Goal: Task Accomplishment & Management: Manage account settings

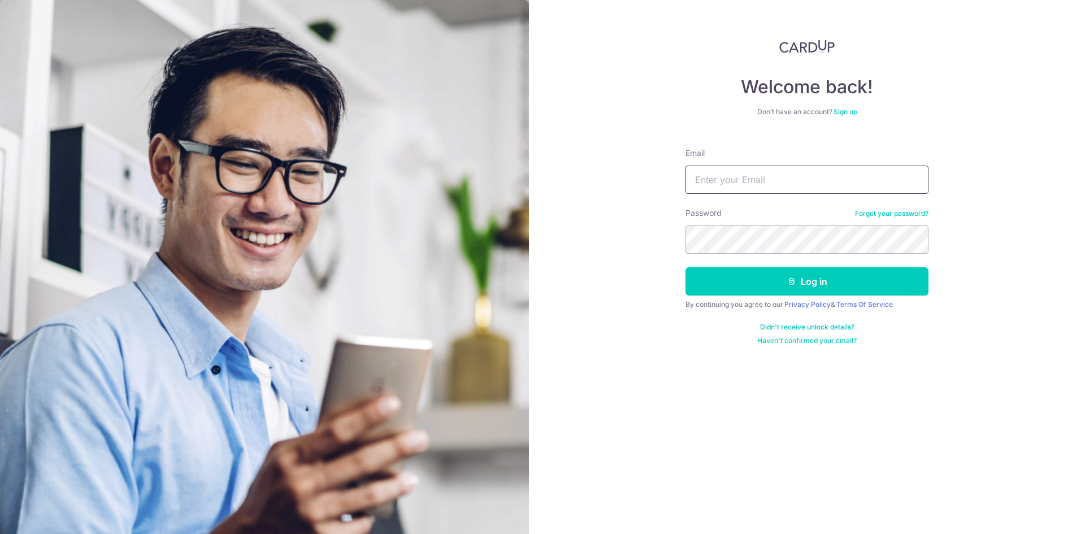
click at [723, 189] on input "Email" at bounding box center [806, 180] width 243 height 28
type input "[EMAIL_ADDRESS][DOMAIN_NAME]"
click at [685, 267] on button "Log in" at bounding box center [806, 281] width 243 height 28
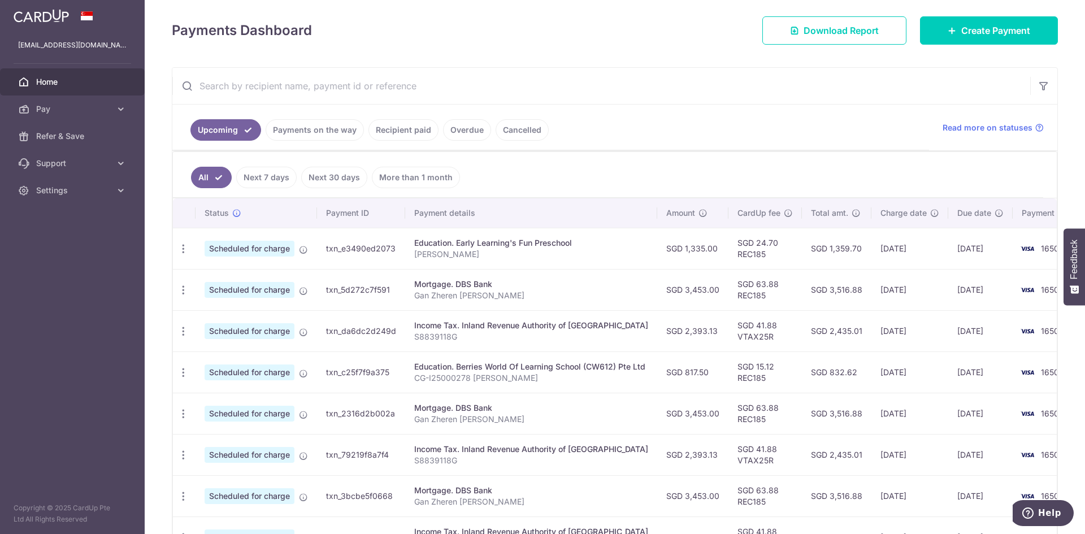
scroll to position [169, 0]
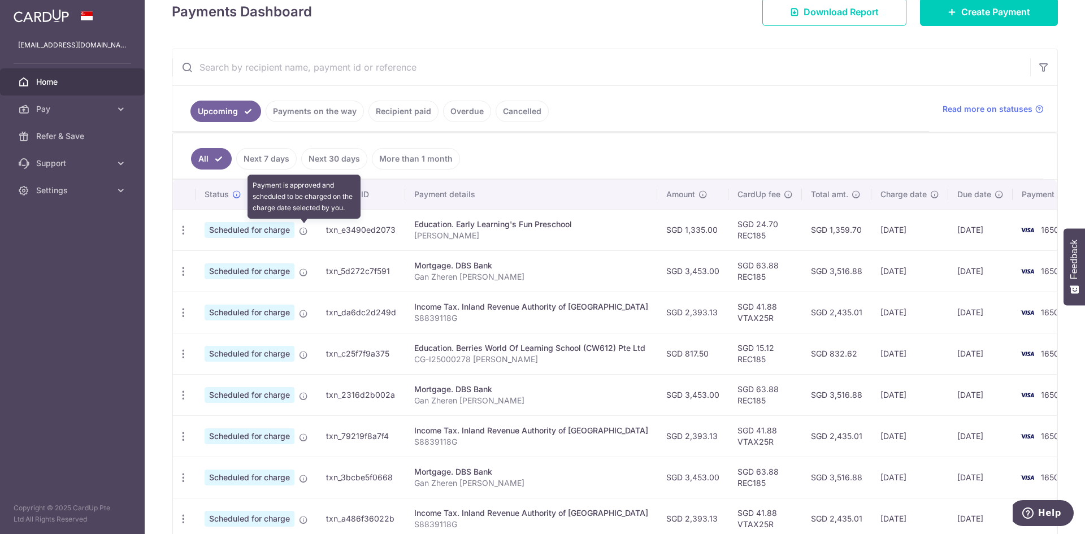
click at [303, 232] on icon at bounding box center [303, 231] width 9 height 9
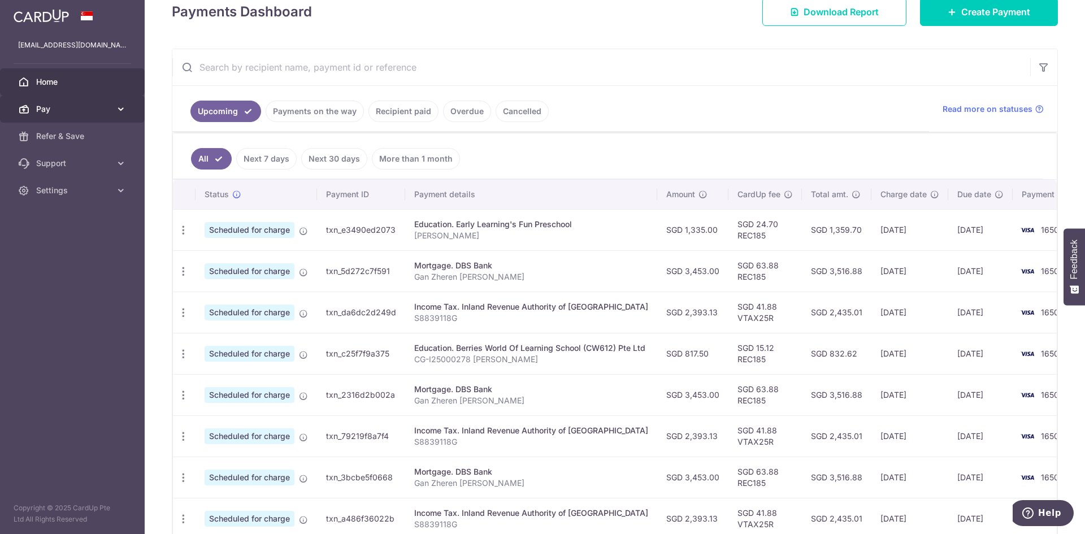
click at [88, 114] on span "Pay" at bounding box center [73, 108] width 75 height 11
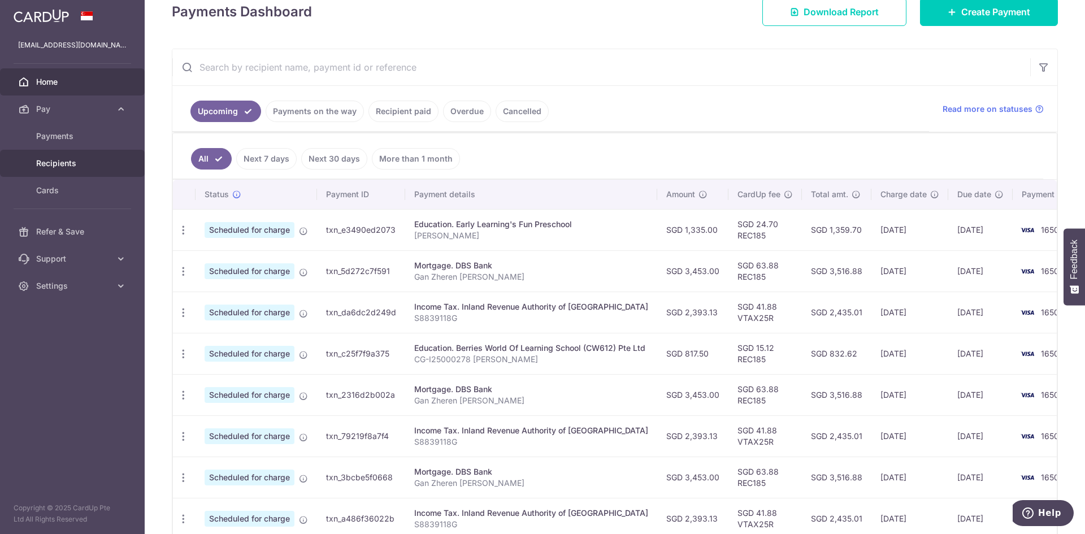
click at [75, 163] on span "Recipients" at bounding box center [73, 163] width 75 height 11
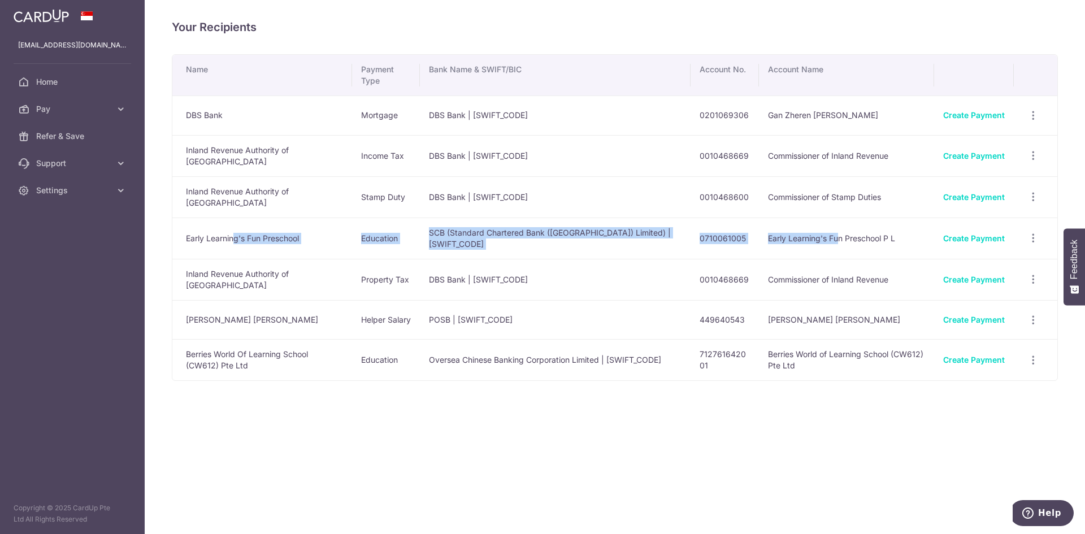
drag, startPoint x: 234, startPoint y: 235, endPoint x: 831, endPoint y: 229, distance: 597.2
click at [831, 229] on tr "Early Learning's Fun Preschool Education SCB (Standard Chartered Bank (Singapor…" at bounding box center [614, 238] width 885 height 41
click at [234, 237] on td "Early Learning's Fun Preschool" at bounding box center [262, 238] width 180 height 41
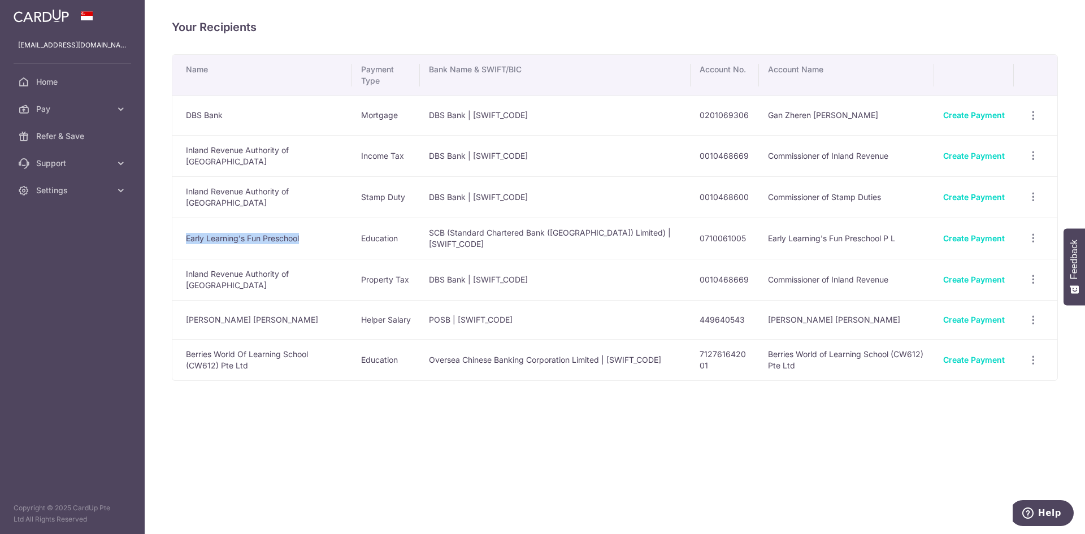
drag, startPoint x: 188, startPoint y: 238, endPoint x: 336, endPoint y: 228, distance: 148.3
click at [336, 228] on td "Early Learning's Fun Preschool" at bounding box center [262, 238] width 180 height 41
copy td "Early Learning's Fun Preschool"
click at [1028, 233] on icon "button" at bounding box center [1033, 238] width 12 height 12
click at [1012, 268] on span "View/Edit" at bounding box center [995, 270] width 77 height 14
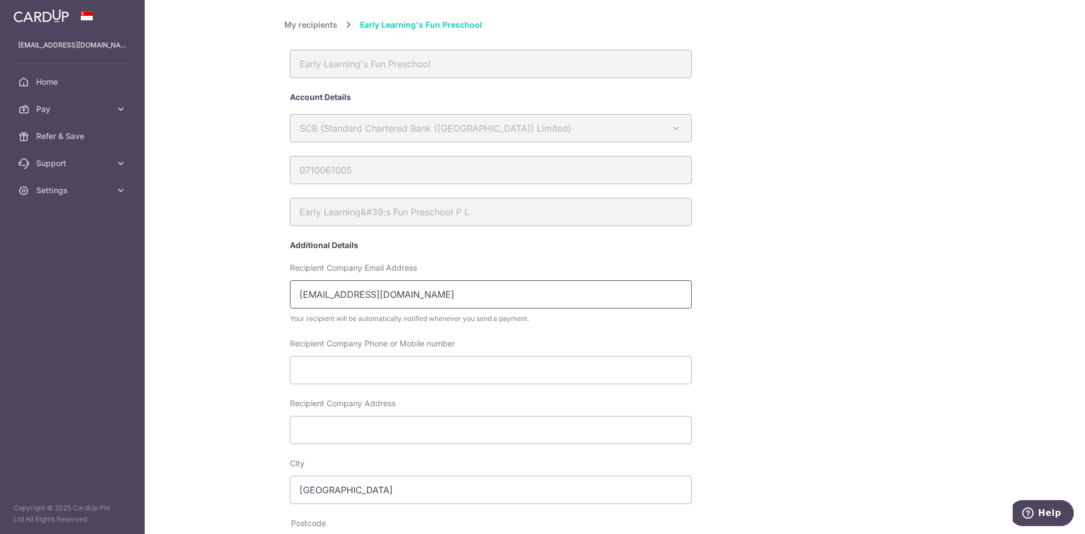
drag, startPoint x: 453, startPoint y: 301, endPoint x: 244, endPoint y: 307, distance: 209.1
click at [244, 307] on div "My recipients Early Learning's Fun Preschool Early Learning's Fun Preschool Acc…" at bounding box center [615, 267] width 940 height 534
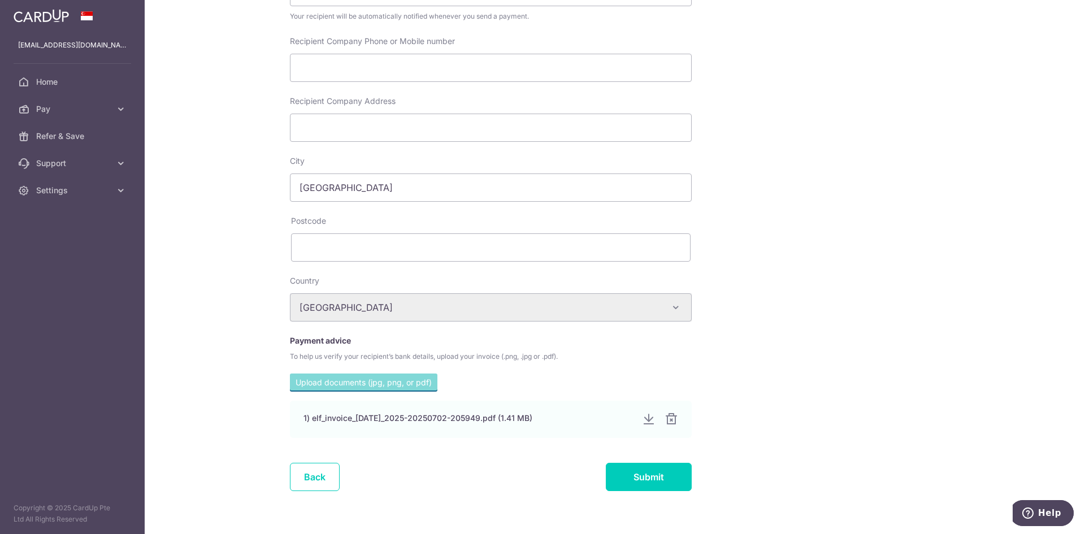
scroll to position [326, 0]
